Goal: Information Seeking & Learning: Learn about a topic

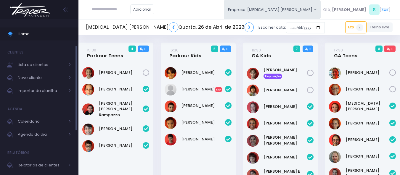
scroll to position [30, 0]
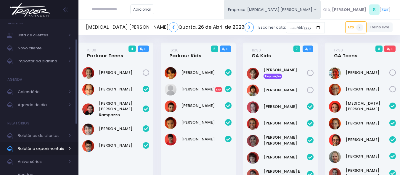
click at [49, 147] on span "Relatório experimentais" at bounding box center [41, 149] width 47 height 8
click at [57, 149] on span "Relatório experimentais" at bounding box center [41, 149] width 47 height 8
click at [39, 11] on img at bounding box center [29, 9] width 45 height 21
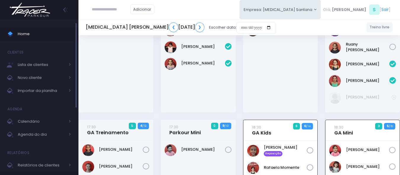
scroll to position [74, 0]
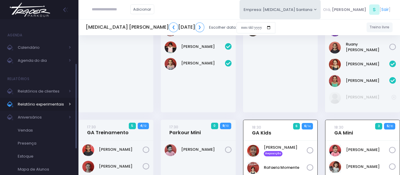
click at [30, 106] on span "Relatório experimentais" at bounding box center [41, 105] width 47 height 8
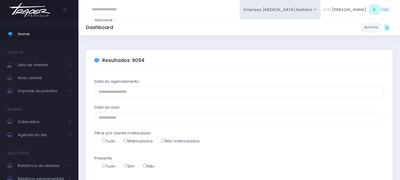
select select
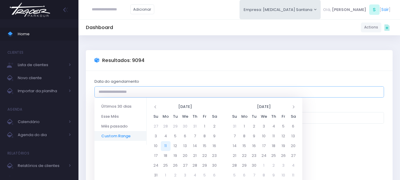
click at [141, 90] on input "Data do agendamento" at bounding box center [238, 91] width 289 height 11
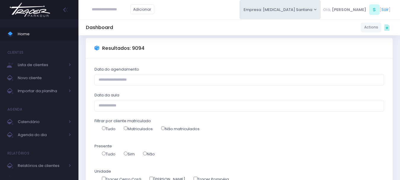
scroll to position [30, 0]
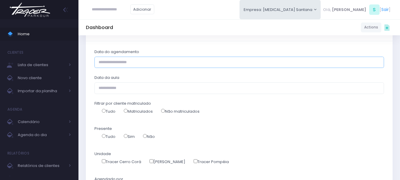
click at [130, 61] on input "Data do agendamento" at bounding box center [238, 62] width 289 height 11
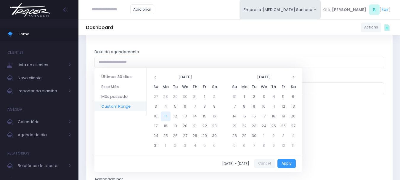
click at [207, 36] on div "Resultados: 9094" at bounding box center [239, 30] width 307 height 21
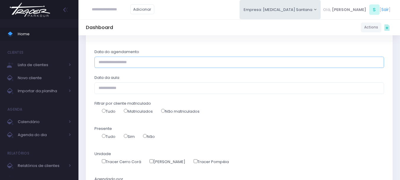
click at [152, 60] on input "Data do agendamento" at bounding box center [238, 62] width 289 height 11
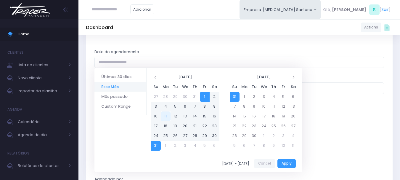
click at [281, 168] on div "01/08/2025 - 31/08/2025 Cancel Apply" at bounding box center [198, 162] width 208 height 17
click at [283, 165] on button "Apply" at bounding box center [286, 163] width 18 height 9
type input "**********"
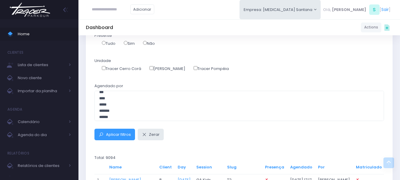
scroll to position [148, 0]
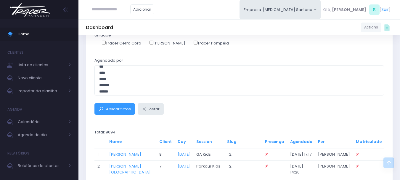
drag, startPoint x: 183, startPoint y: 131, endPoint x: 238, endPoint y: 55, distance: 93.6
click at [181, 114] on div "Aplicar filtros Zerar" at bounding box center [239, 108] width 297 height 11
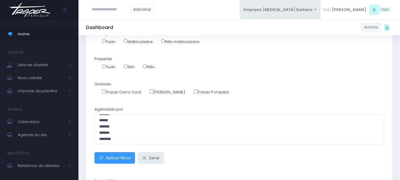
scroll to position [89, 0]
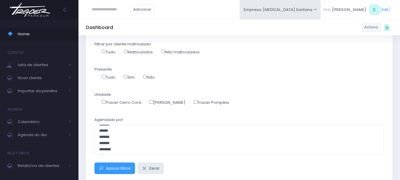
click at [94, 162] on button "Aplicar filtros" at bounding box center [114, 167] width 41 height 11
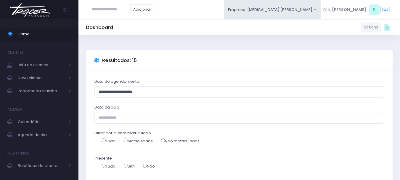
select select
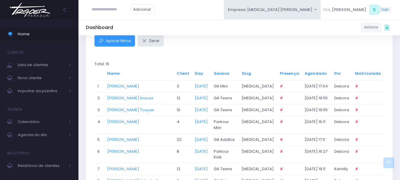
scroll to position [221, 0]
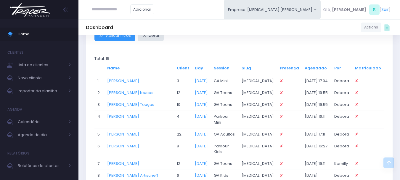
click at [362, 72] on th "Matriculado" at bounding box center [368, 68] width 32 height 14
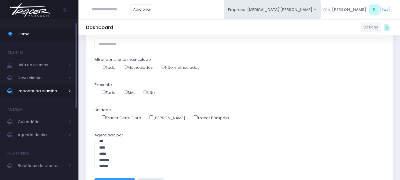
scroll to position [15, 0]
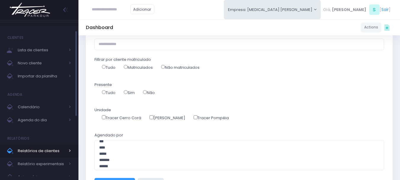
click at [51, 152] on span "Relatórios de clientes" at bounding box center [41, 151] width 47 height 8
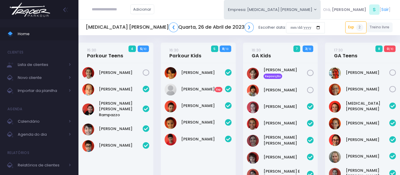
click at [31, 13] on img at bounding box center [29, 9] width 45 height 21
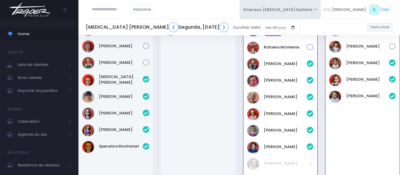
scroll to position [180, 0]
click at [31, 16] on img at bounding box center [29, 9] width 45 height 21
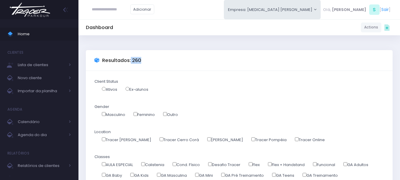
drag, startPoint x: 141, startPoint y: 61, endPoint x: 148, endPoint y: 63, distance: 7.3
click at [148, 63] on div "Resultados: 260" at bounding box center [239, 60] width 307 height 21
click at [147, 64] on div "Resultados: 260" at bounding box center [239, 60] width 307 height 21
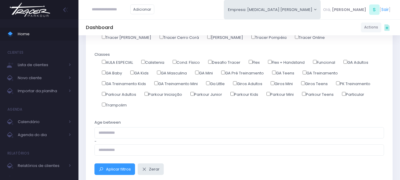
scroll to position [178, 0]
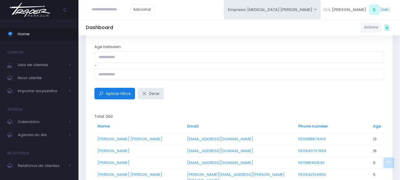
click at [116, 95] on span "Aplicar filtros" at bounding box center [118, 94] width 25 height 6
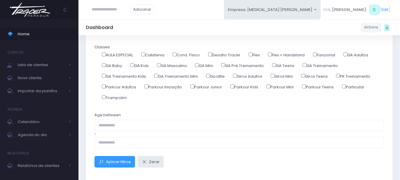
scroll to position [118, 0]
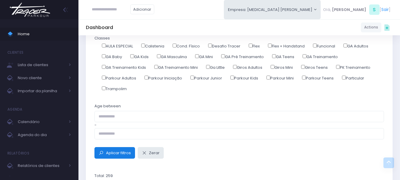
click at [120, 152] on span "Aplicar filtros" at bounding box center [118, 153] width 25 height 6
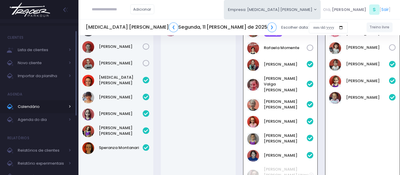
scroll to position [30, 0]
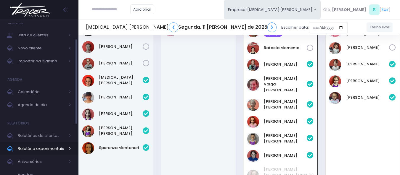
click at [48, 148] on span "Relatório experimentais" at bounding box center [41, 149] width 47 height 8
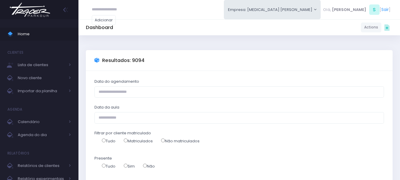
select select
click at [141, 87] on input "Data do agendamento" at bounding box center [238, 91] width 289 height 11
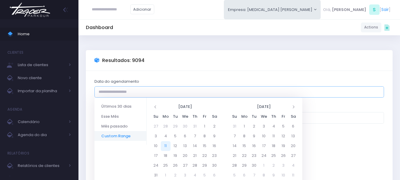
type input "**********"
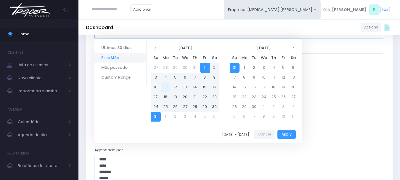
scroll to position [59, 0]
click at [280, 132] on button "Apply" at bounding box center [286, 133] width 18 height 9
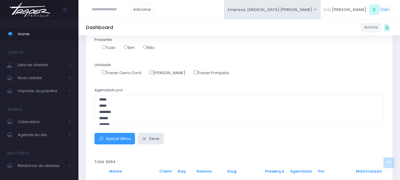
scroll to position [30, 0]
click at [111, 136] on span "Aplicar filtros" at bounding box center [118, 139] width 25 height 6
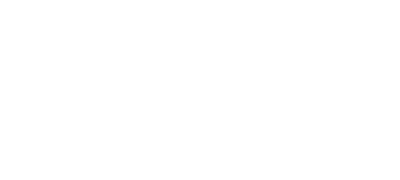
select select
